Goal: Register for event/course

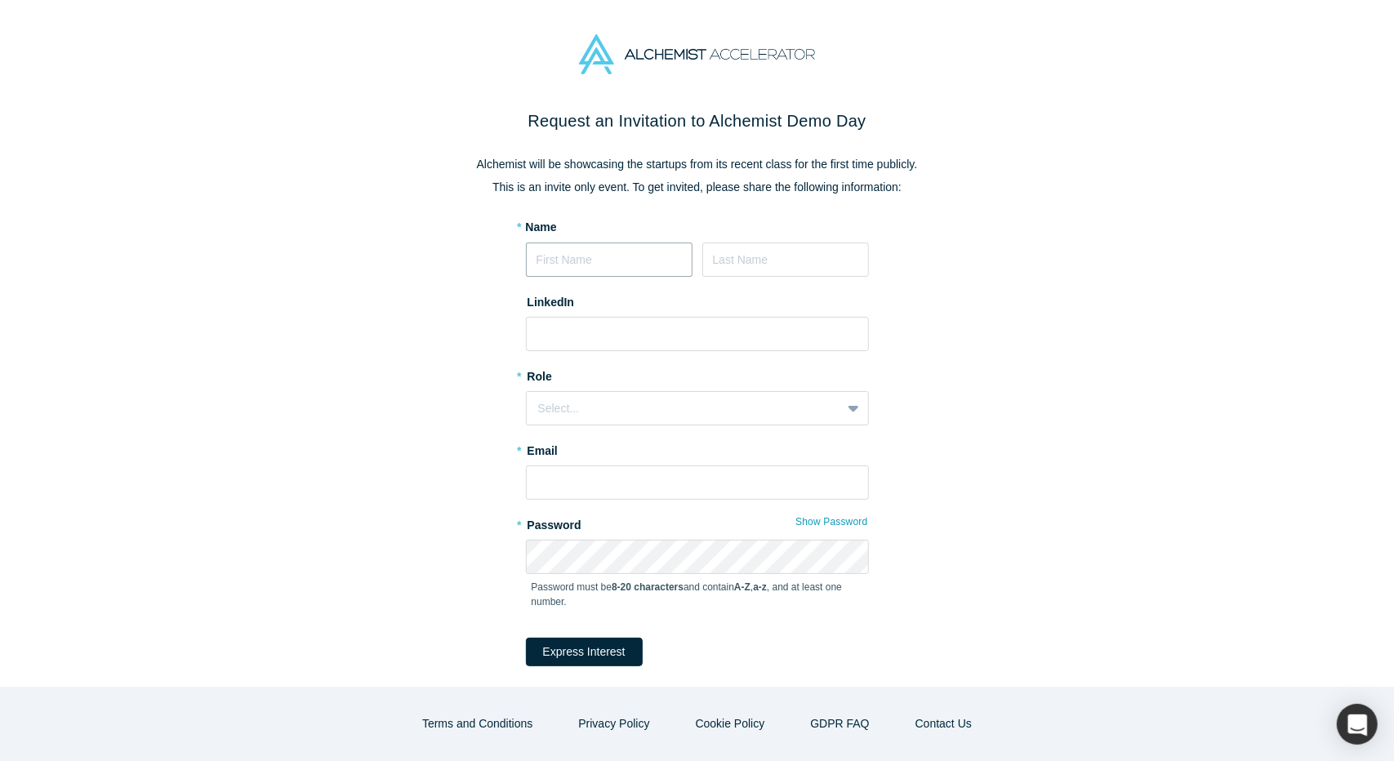
click at [559, 263] on input at bounding box center [609, 260] width 167 height 34
type input "[PERSON_NAME]"
type input "Adeyefa-Olasupo"
click at [556, 332] on input at bounding box center [697, 334] width 343 height 34
click at [542, 403] on div "Select..." at bounding box center [684, 408] width 292 height 17
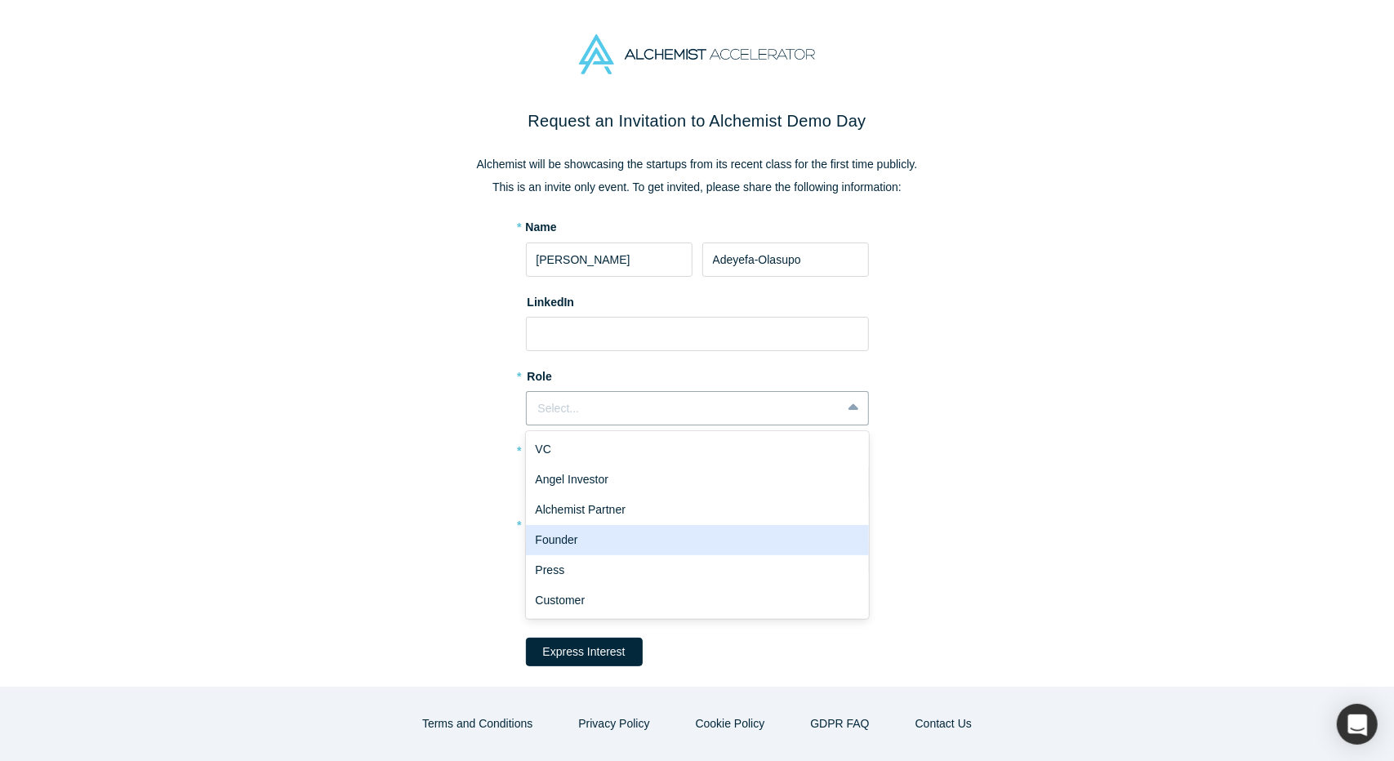
click at [576, 540] on div "Founder" at bounding box center [697, 540] width 343 height 30
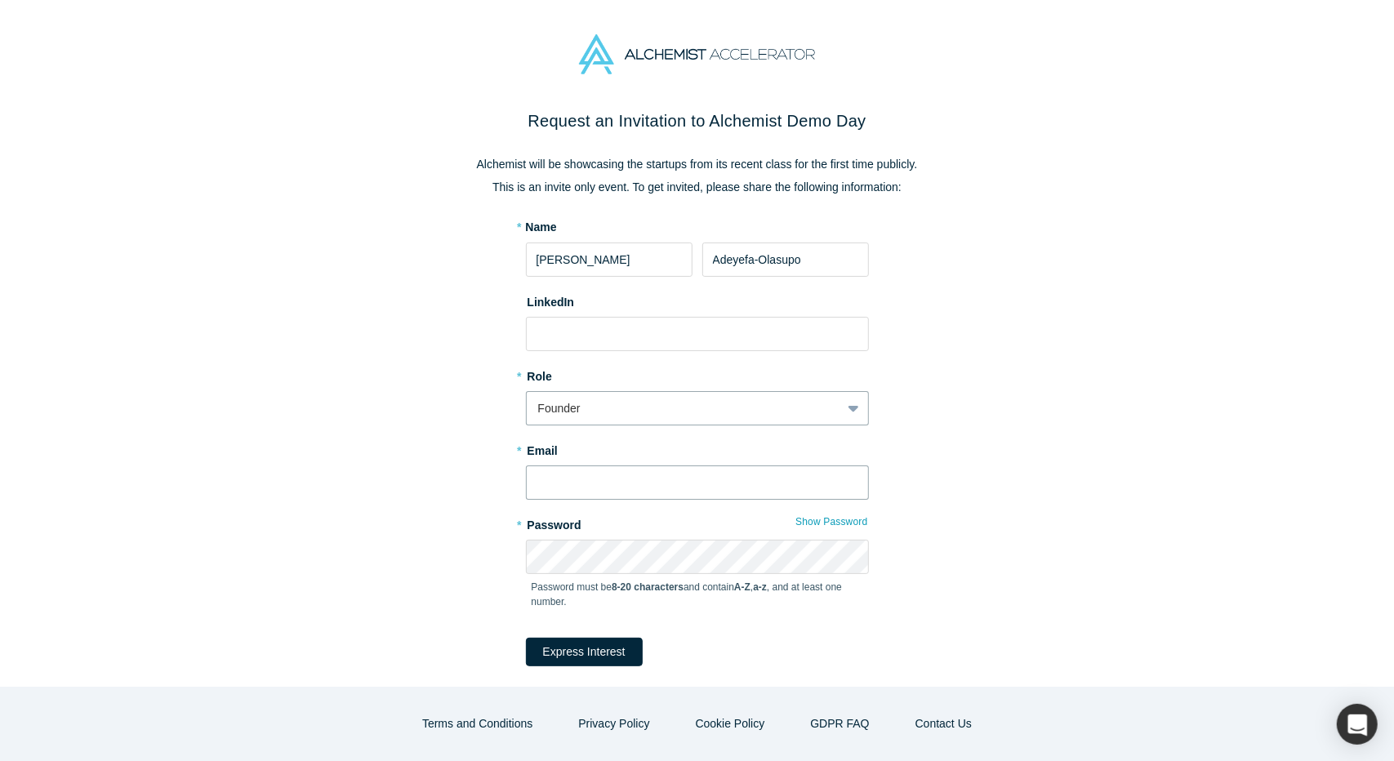
click at [568, 486] on input "text" at bounding box center [697, 483] width 343 height 34
type input "[EMAIL_ADDRESS][DOMAIN_NAME]"
click at [426, 422] on div "Request an Invitation to Alchemist Demo Day Alchemist will be showcasing the st…" at bounding box center [697, 416] width 686 height 615
drag, startPoint x: 582, startPoint y: 328, endPoint x: 827, endPoint y: 14, distance: 398.0
click at [585, 322] on input at bounding box center [697, 334] width 343 height 34
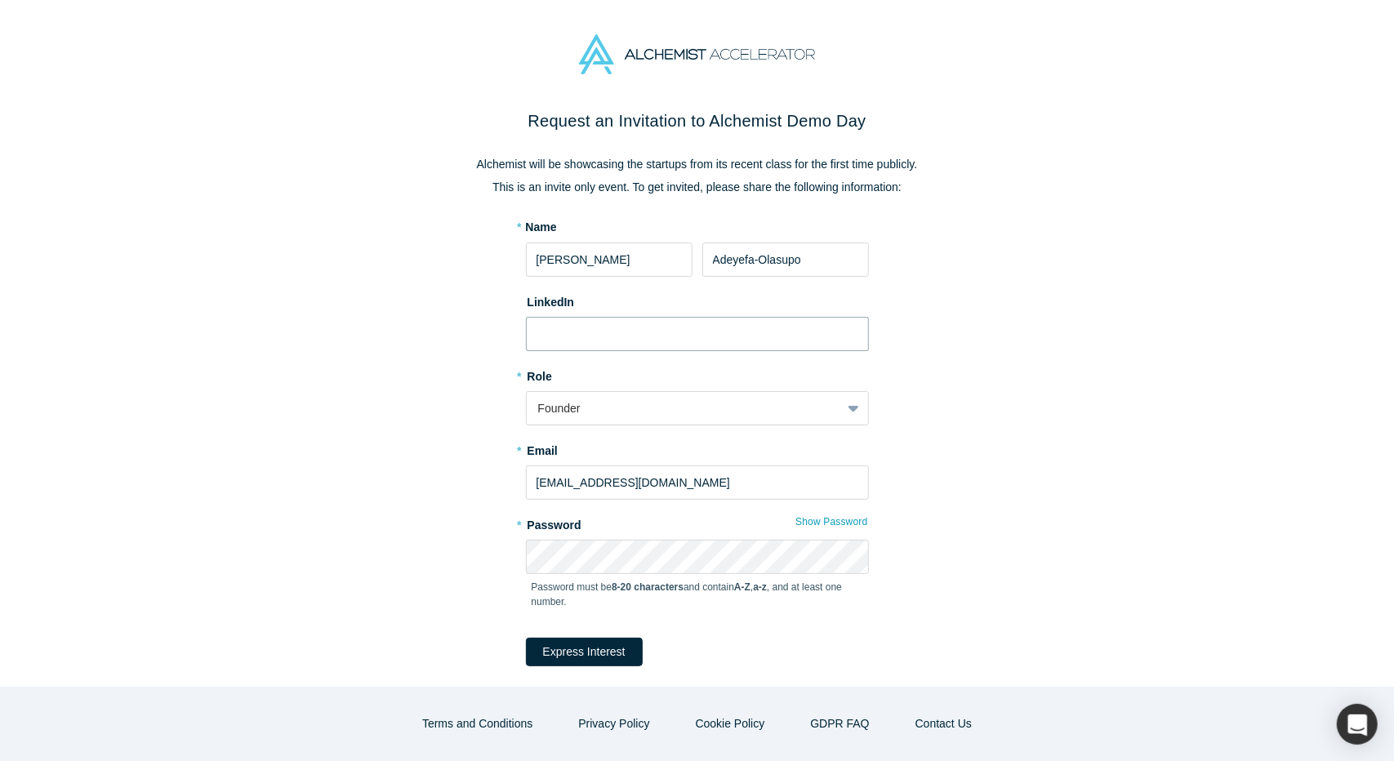
paste input "[URL][DOMAIN_NAME][PERSON_NAME]"
type input "[URL][DOMAIN_NAME][PERSON_NAME]"
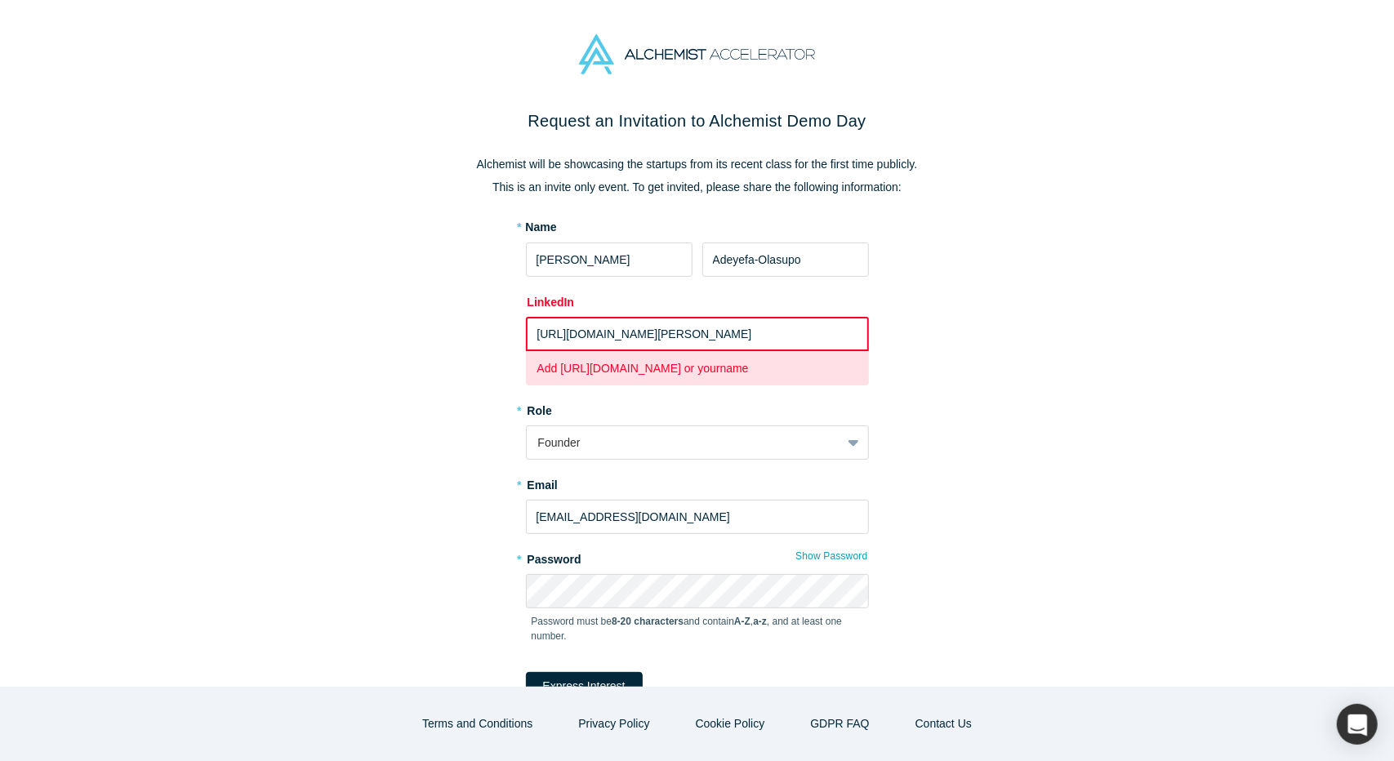
scroll to position [0, 341]
click at [645, 331] on input "[URL][DOMAIN_NAME][PERSON_NAME]" at bounding box center [697, 334] width 343 height 34
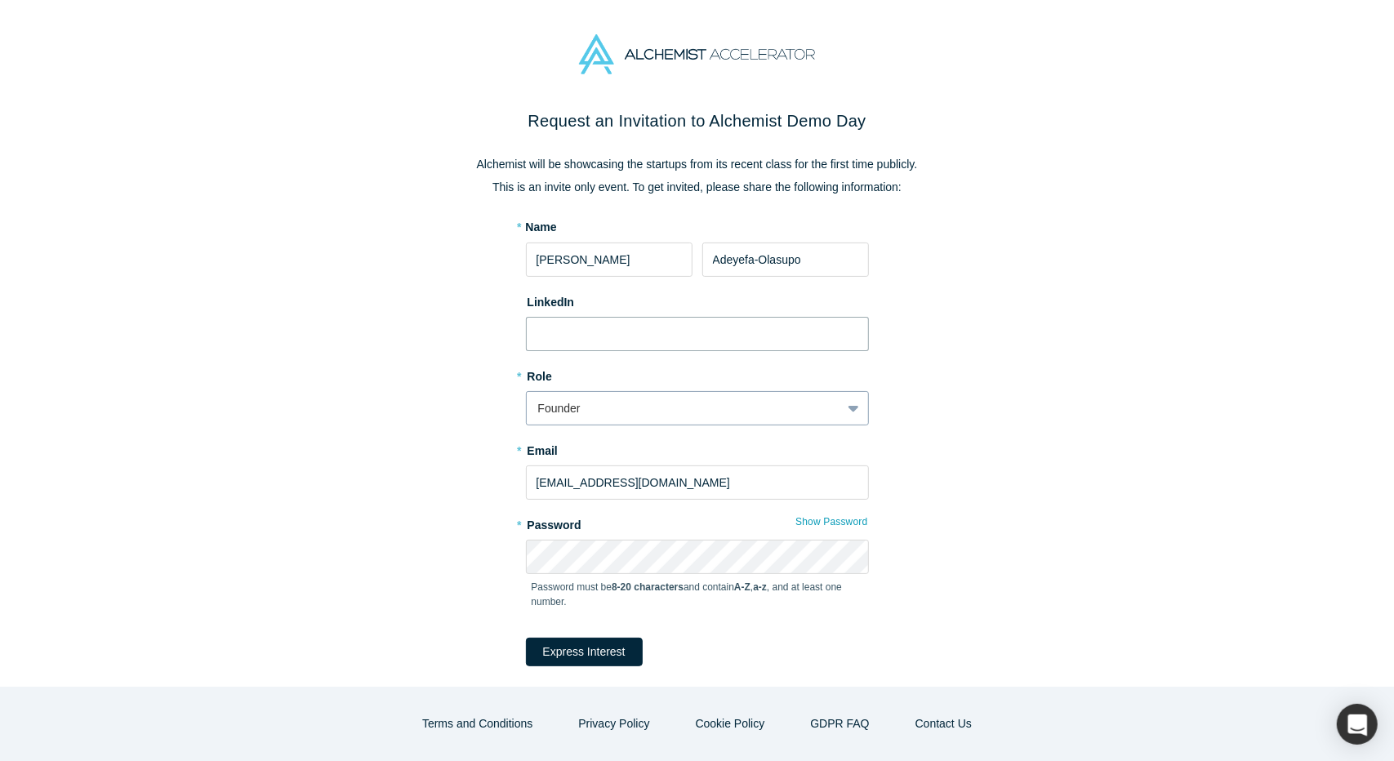
scroll to position [36, 0]
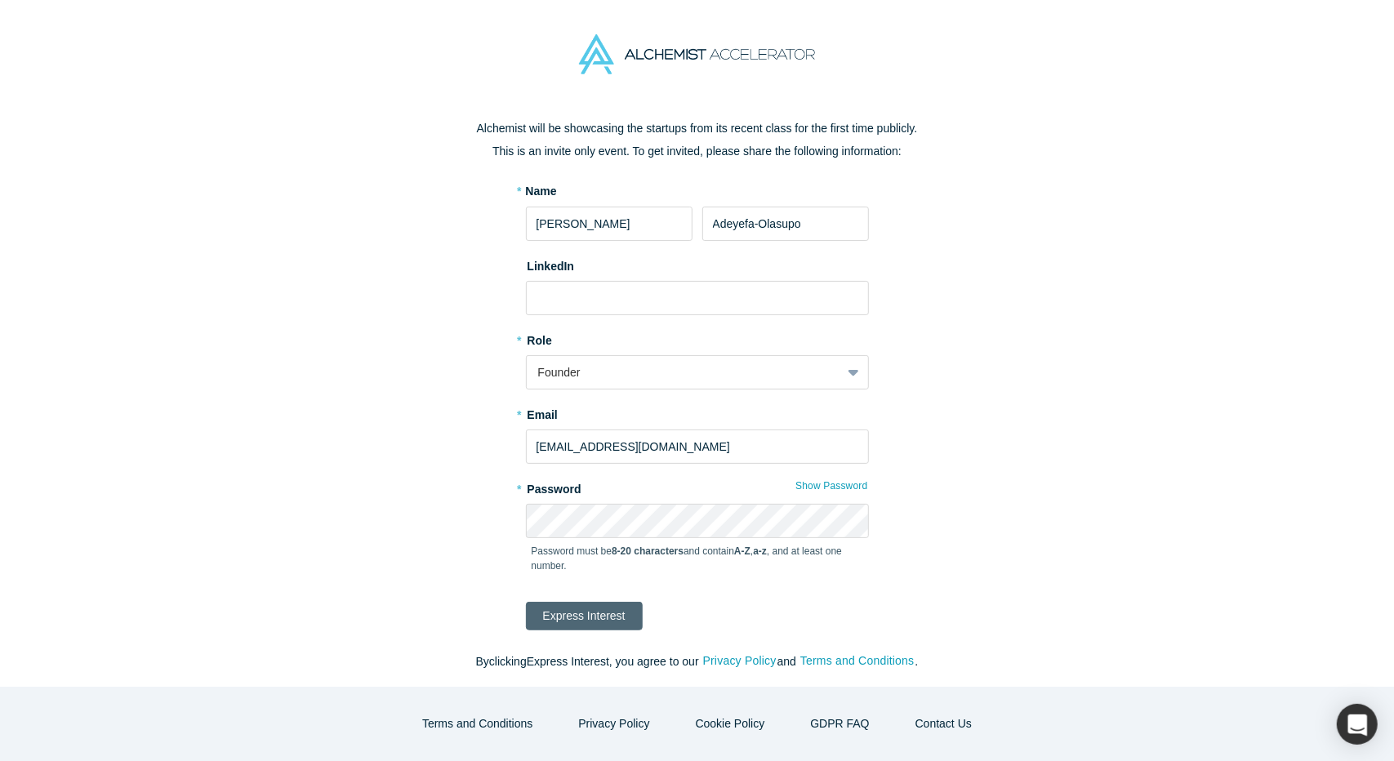
click at [588, 613] on button "Express Interest" at bounding box center [584, 616] width 117 height 29
